Goal: Task Accomplishment & Management: Use online tool/utility

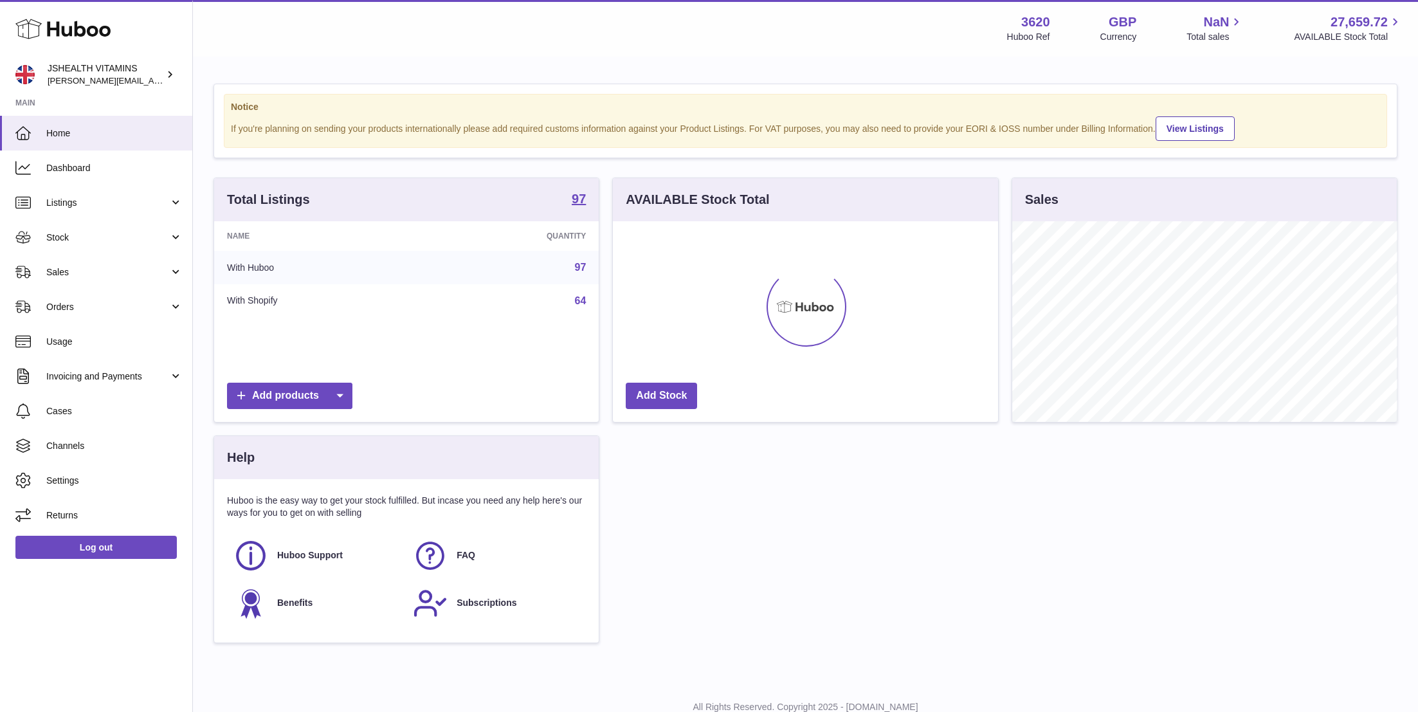
scroll to position [201, 385]
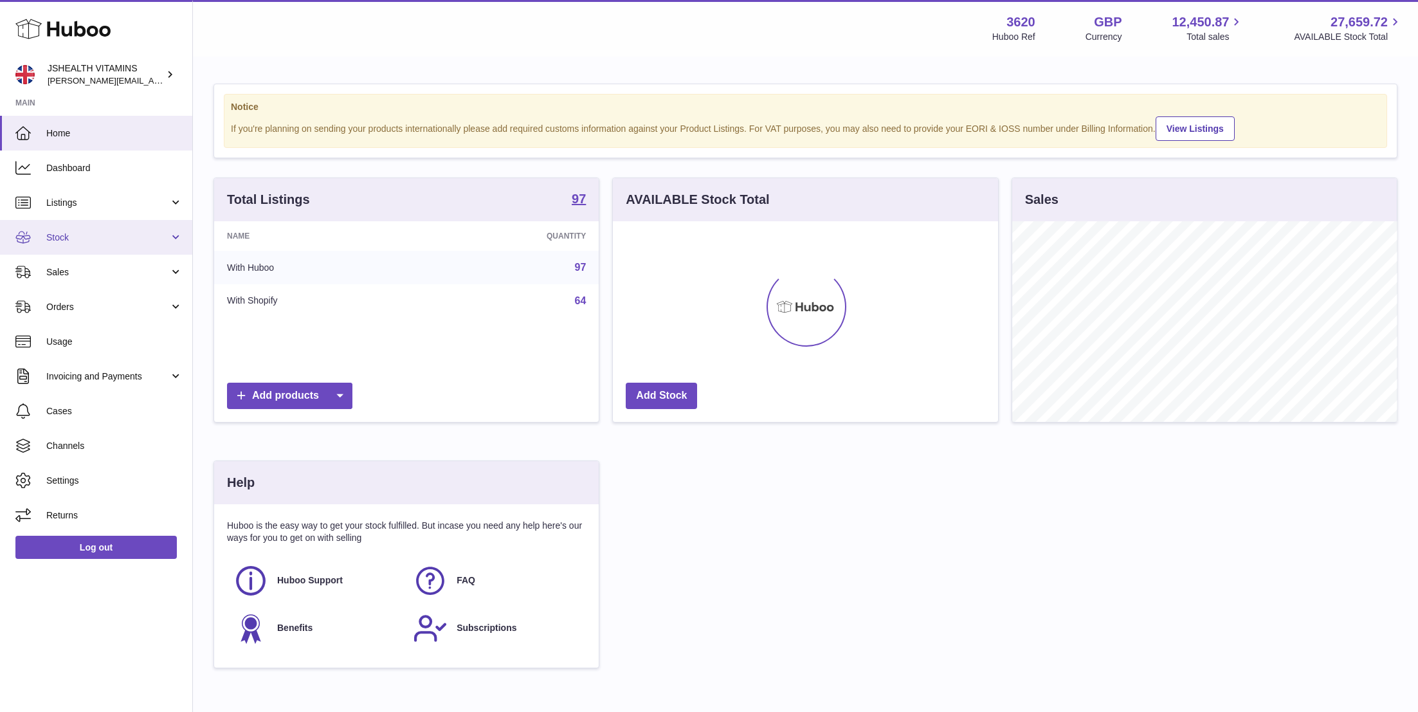
click at [116, 233] on span "Stock" at bounding box center [107, 238] width 123 height 12
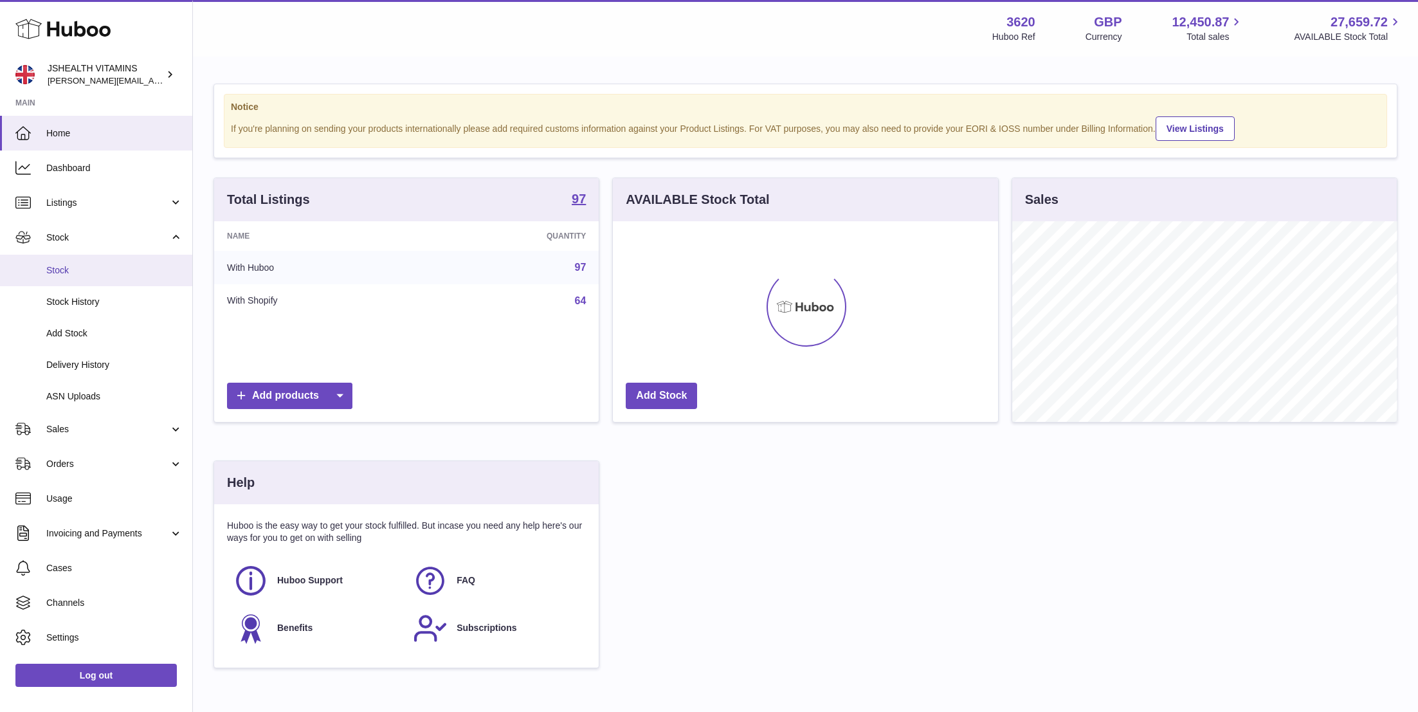
click at [108, 269] on span "Stock" at bounding box center [114, 270] width 136 height 12
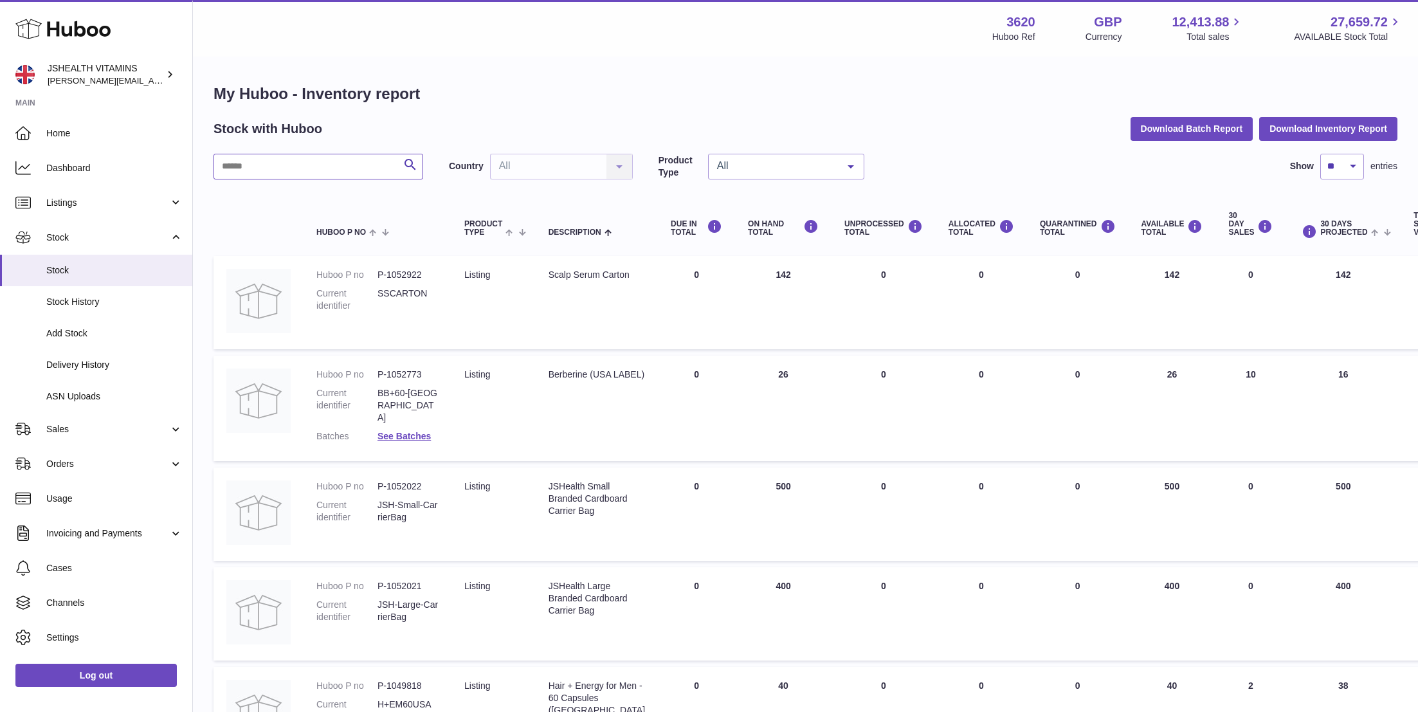
click at [313, 164] on input "text" at bounding box center [319, 167] width 210 height 26
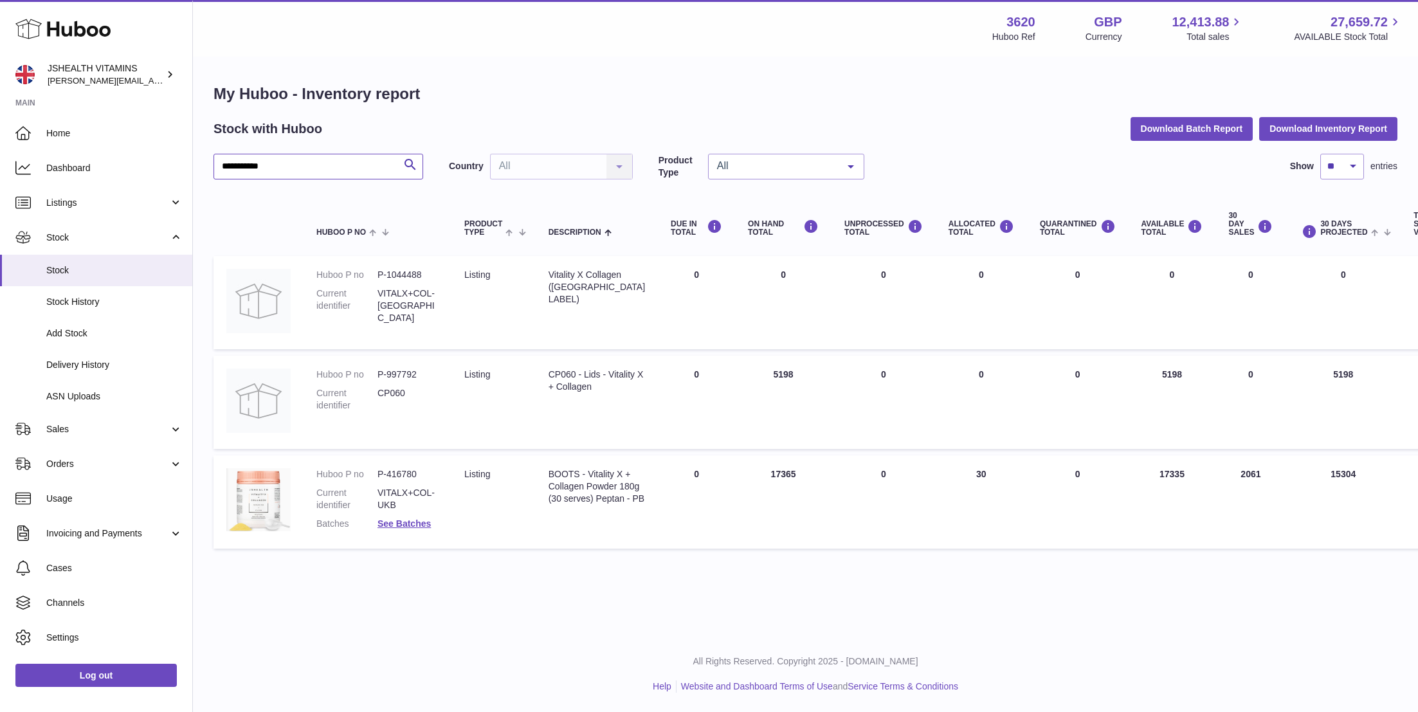
type input "**********"
drag, startPoint x: 417, startPoint y: 476, endPoint x: 376, endPoint y: 475, distance: 40.5
click at [376, 475] on dl "Huboo P no P-416780 Current identifier VITALX+COL-UKB Batches See Batches" at bounding box center [377, 502] width 122 height 68
copy dl "P-416780"
click at [399, 526] on link "See Batches" at bounding box center [403, 523] width 53 height 10
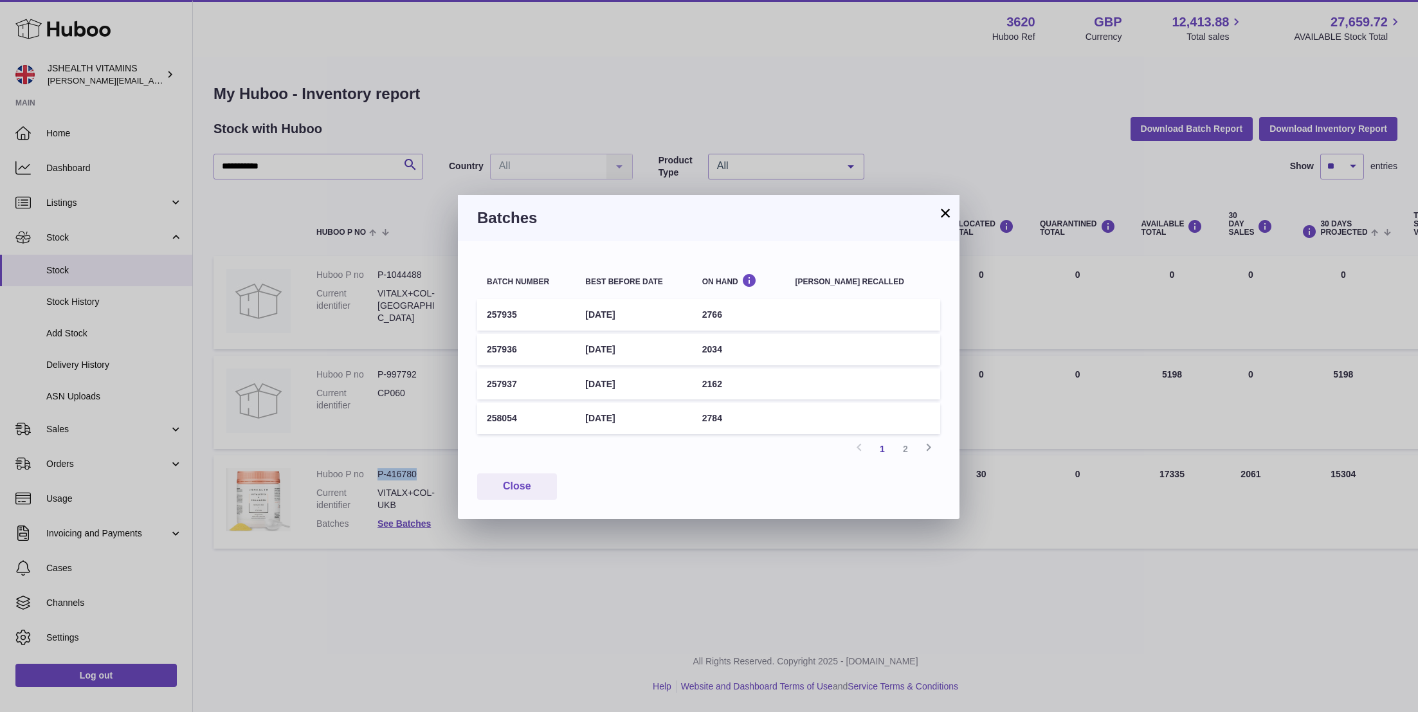
drag, startPoint x: 520, startPoint y: 417, endPoint x: 480, endPoint y: 417, distance: 40.5
click at [480, 417] on td "258054" at bounding box center [526, 419] width 98 height 32
copy td "258054"
